Goal: Information Seeking & Learning: Check status

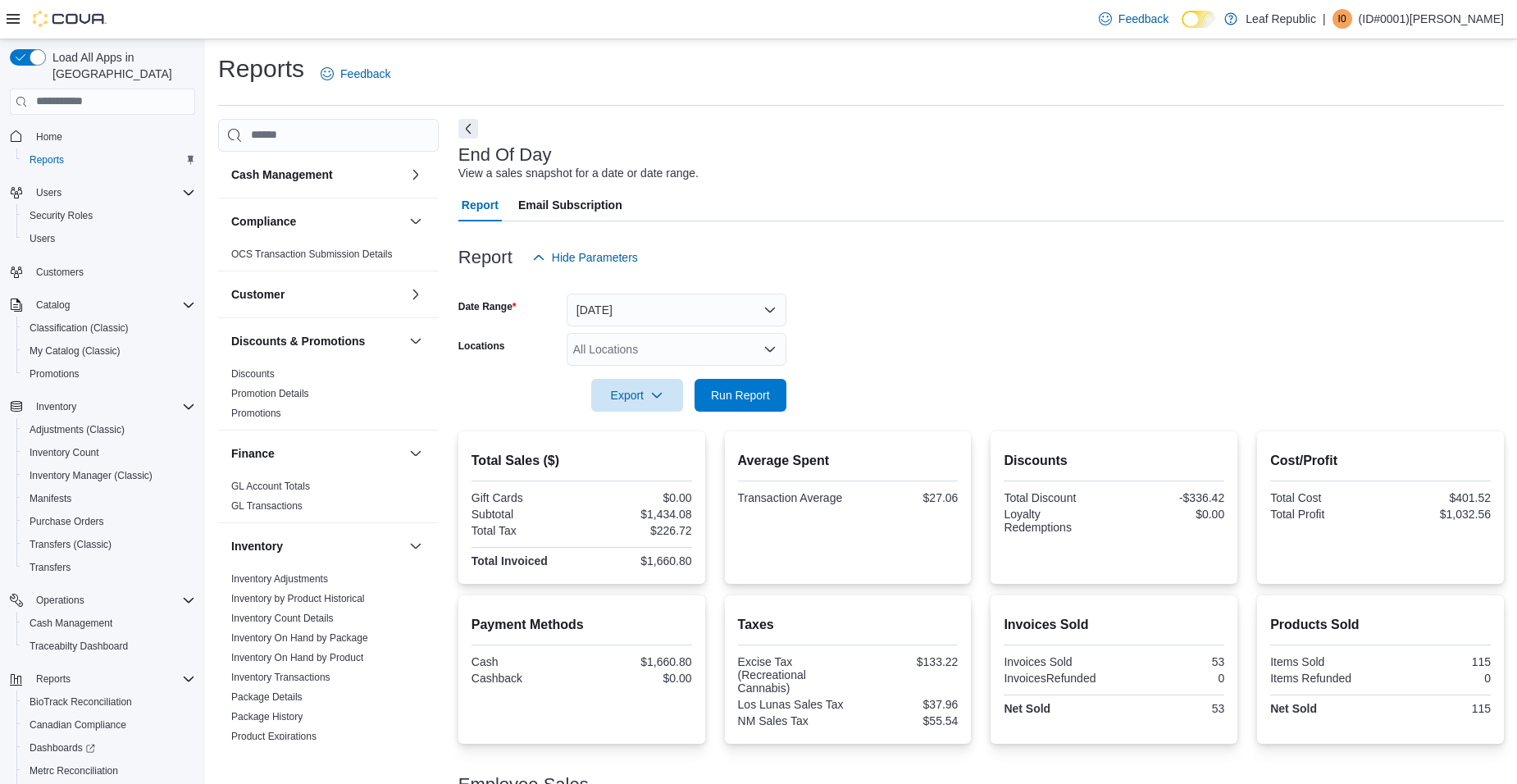
scroll to position [492, 0]
